Goal: Download file/media

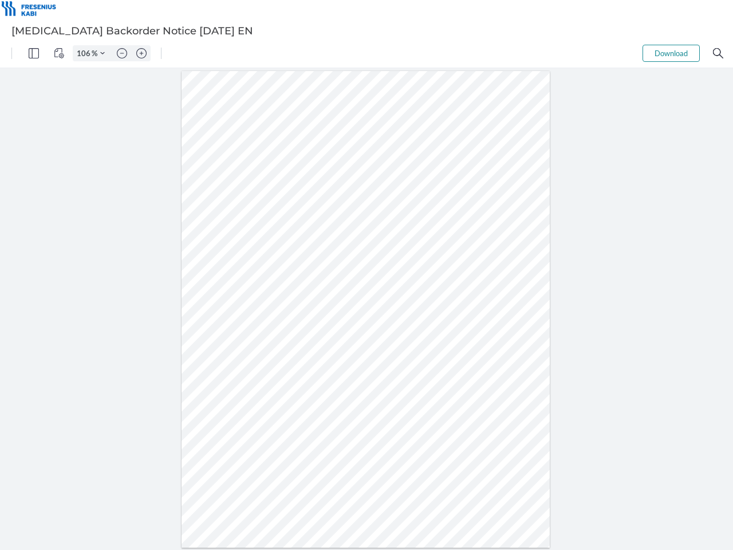
click at [34, 53] on img "Panel" at bounding box center [34, 53] width 10 height 10
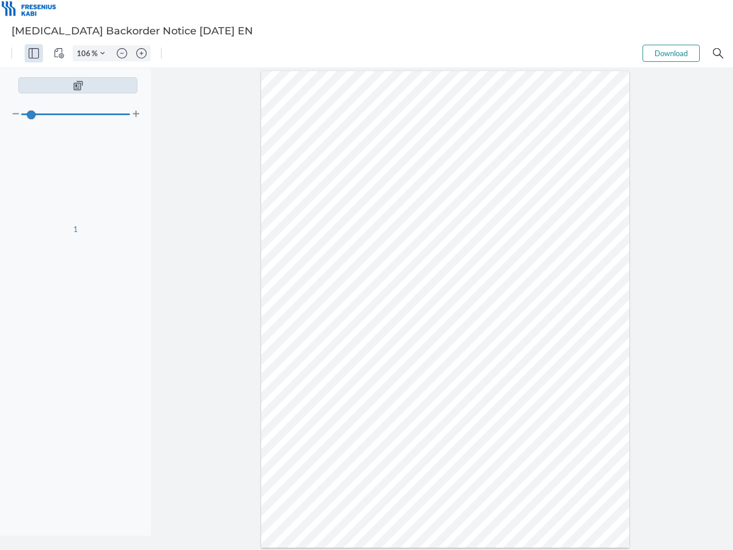
click at [59, 53] on img "View Controls" at bounding box center [59, 53] width 10 height 10
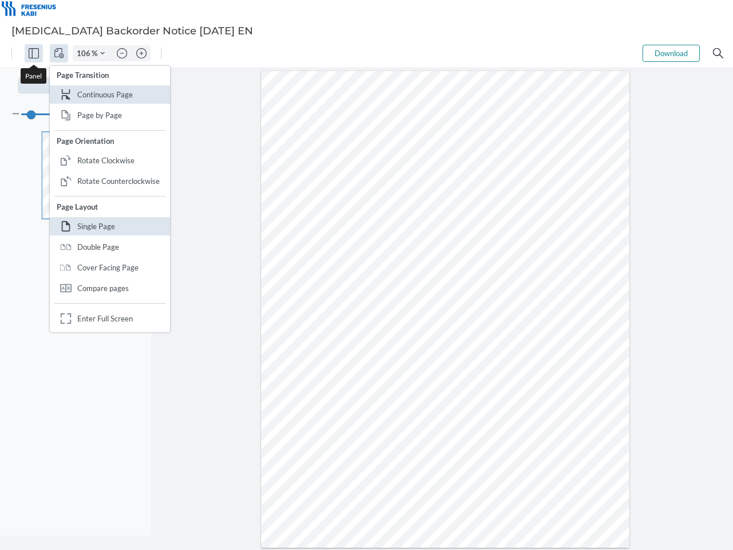
click at [85, 53] on input "106" at bounding box center [82, 53] width 18 height 10
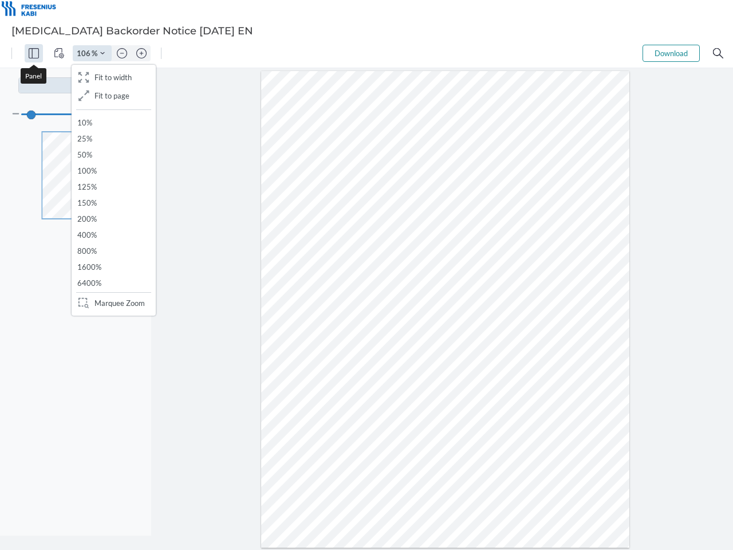
click at [102, 53] on img "Zoom Controls" at bounding box center [102, 53] width 5 height 5
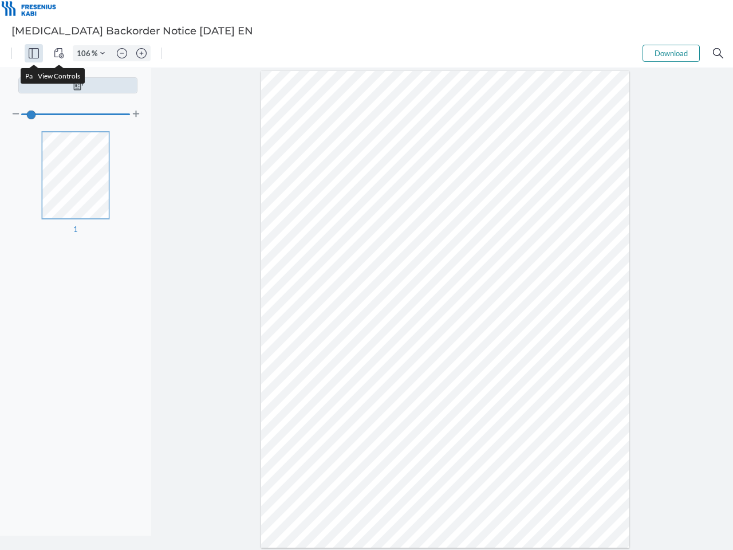
click at [122, 53] on img "Zoom out" at bounding box center [122, 53] width 10 height 10
click at [141, 53] on img "Zoom in" at bounding box center [141, 53] width 10 height 10
type input "106"
click at [671, 53] on button "Download" at bounding box center [670, 53] width 57 height 17
click at [718, 53] on img "Search" at bounding box center [718, 53] width 10 height 10
